Goal: Find specific page/section: Find specific page/section

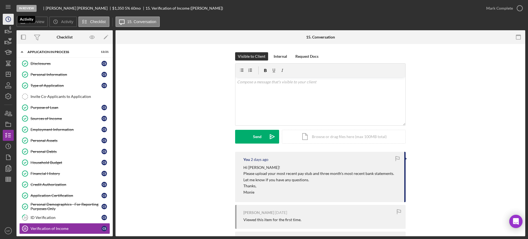
click at [6, 17] on icon "Icon/History" at bounding box center [8, 19] width 14 height 14
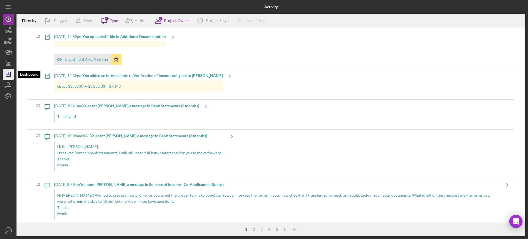
click at [10, 72] on polygon "button" at bounding box center [8, 74] width 4 height 4
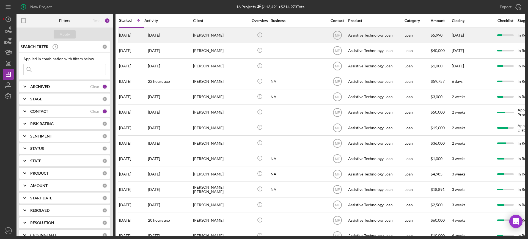
click at [225, 37] on div "[PERSON_NAME]" at bounding box center [220, 35] width 55 height 15
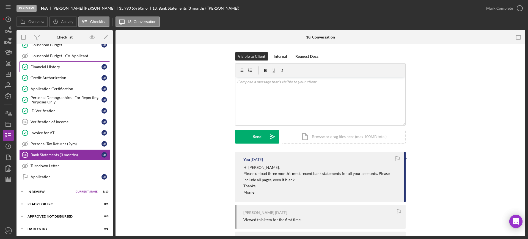
scroll to position [151, 0]
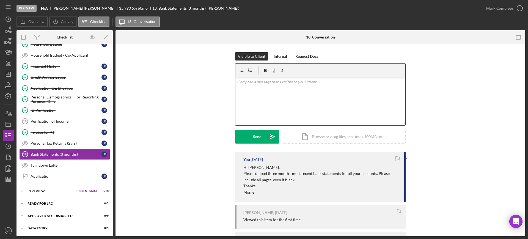
click at [285, 83] on p at bounding box center [320, 82] width 167 height 6
